Goal: Information Seeking & Learning: Learn about a topic

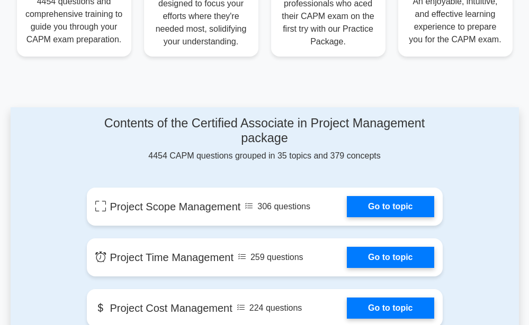
scroll to position [529, 0]
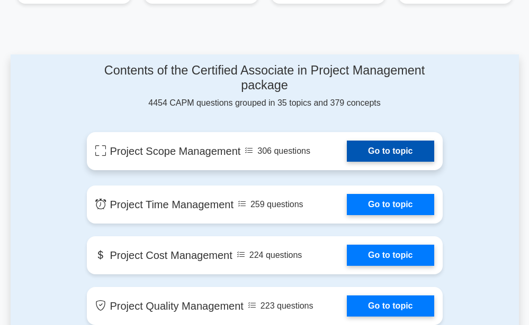
click at [347, 151] on link "Go to topic" at bounding box center [390, 151] width 87 height 21
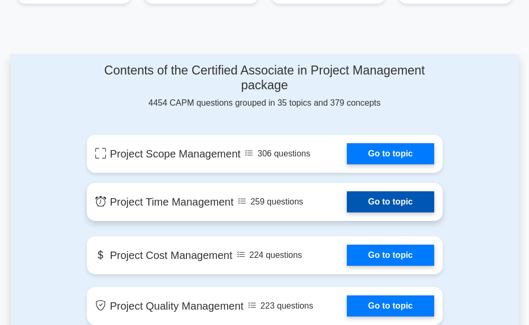
click at [386, 205] on link "Go to topic" at bounding box center [390, 202] width 87 height 21
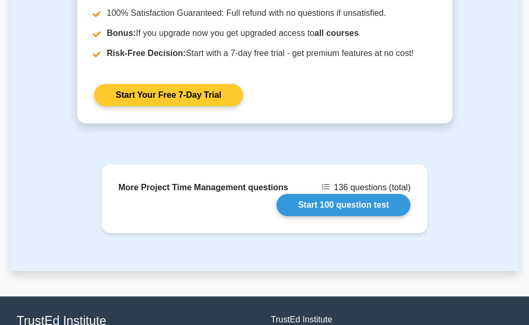
scroll to position [1270, 0]
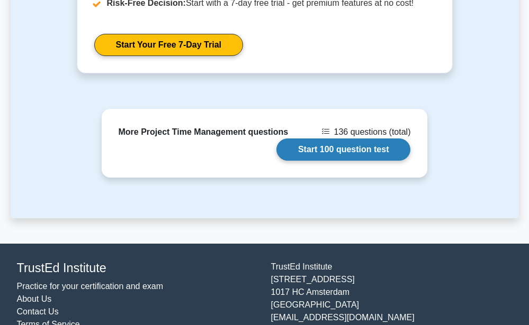
click at [319, 139] on link "Start 100 question test" at bounding box center [343, 150] width 134 height 22
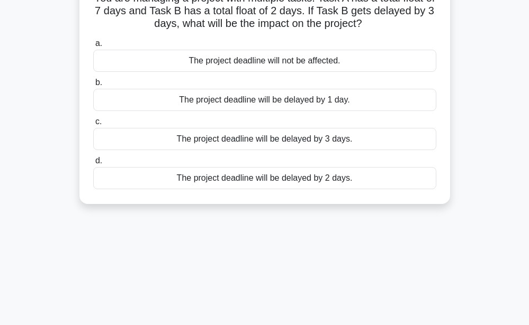
scroll to position [34, 0]
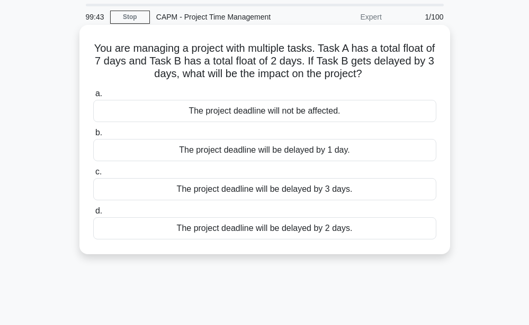
click at [260, 112] on div "The project deadline will not be affected." at bounding box center [264, 111] width 343 height 22
click at [93, 97] on input "a. The project deadline will not be affected." at bounding box center [93, 94] width 0 height 7
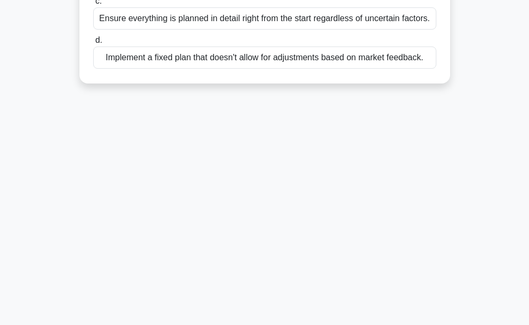
scroll to position [0, 0]
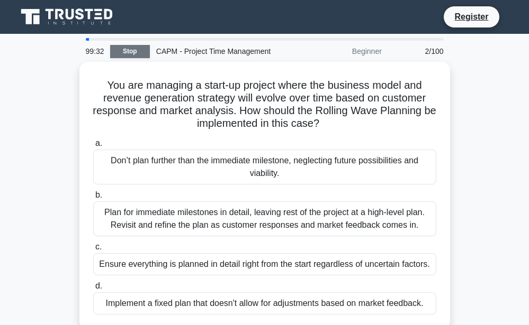
click at [137, 49] on link "Stop" at bounding box center [130, 51] width 40 height 13
